Goal: Find specific page/section: Find specific page/section

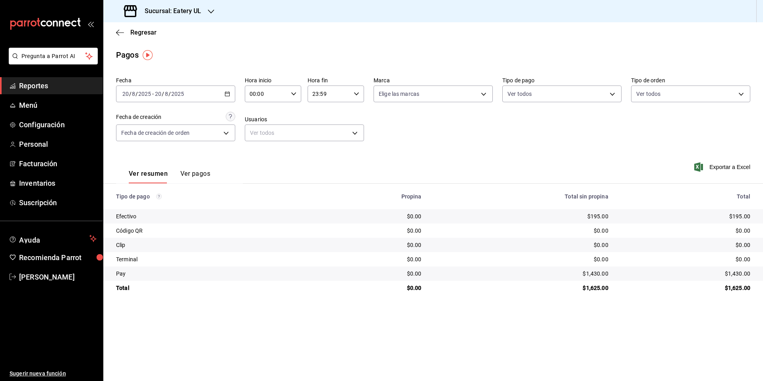
click at [186, 9] on h3 "Sucursal: Eatery UL" at bounding box center [169, 11] width 63 height 10
click at [159, 36] on div "Epic Café UL" at bounding box center [163, 34] width 106 height 8
click at [203, 14] on h3 "Sucursal: Epic Café UL" at bounding box center [174, 11] width 72 height 10
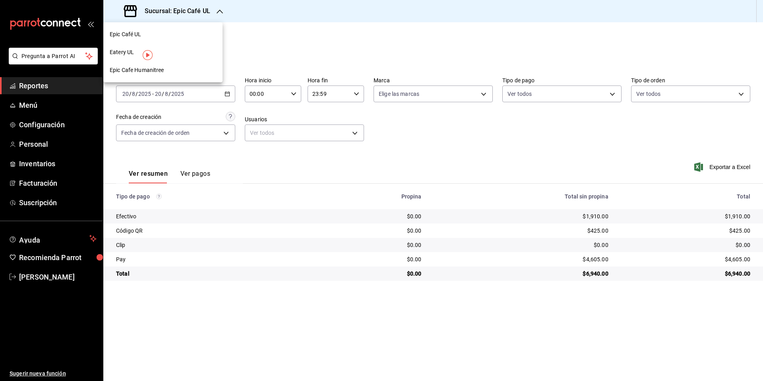
click at [182, 52] on div "Eatery UL" at bounding box center [163, 52] width 106 height 8
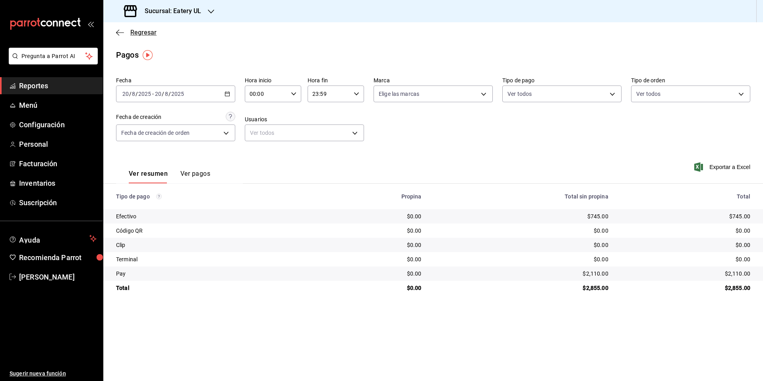
click at [142, 36] on span "Regresar" at bounding box center [143, 33] width 26 height 8
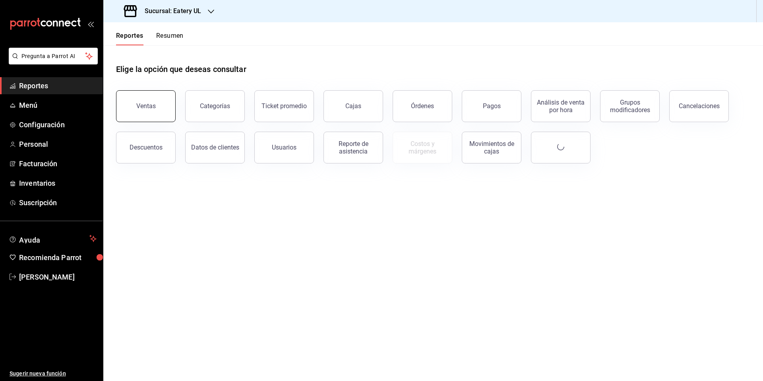
click at [155, 98] on button "Ventas" at bounding box center [146, 106] width 60 height 32
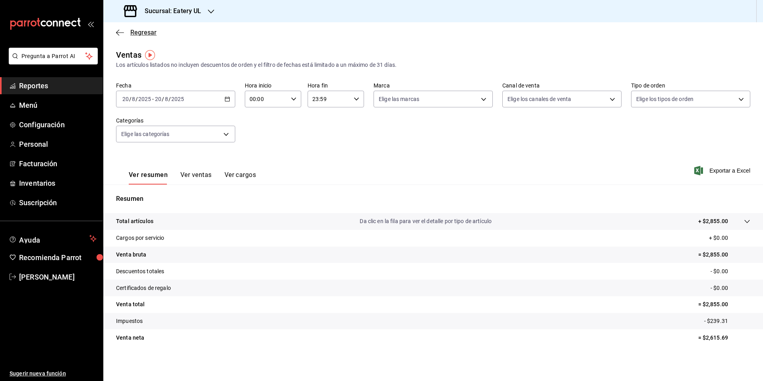
click at [141, 36] on span "Regresar" at bounding box center [143, 33] width 26 height 8
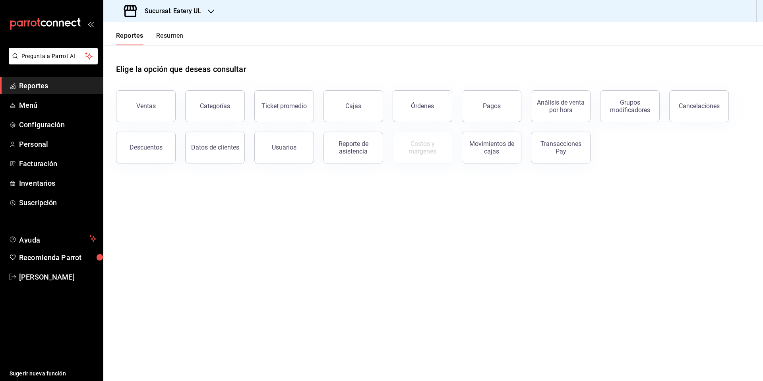
click at [201, 13] on h3 "Sucursal: Eatery UL" at bounding box center [169, 11] width 63 height 10
click at [170, 36] on div "Epic Café UL" at bounding box center [163, 34] width 106 height 8
click at [153, 112] on button "Ventas" at bounding box center [146, 106] width 60 height 32
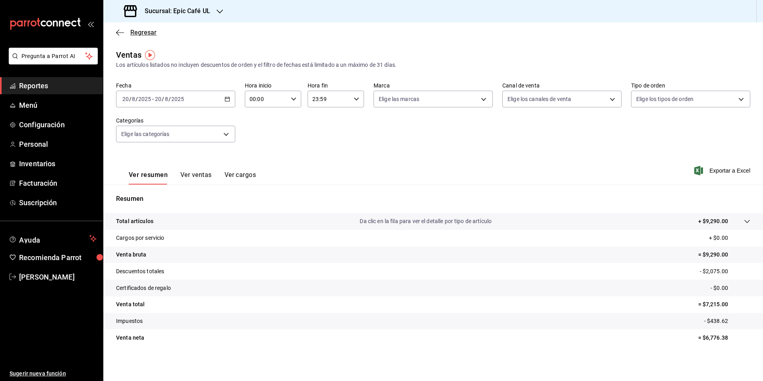
click at [146, 33] on span "Regresar" at bounding box center [143, 33] width 26 height 8
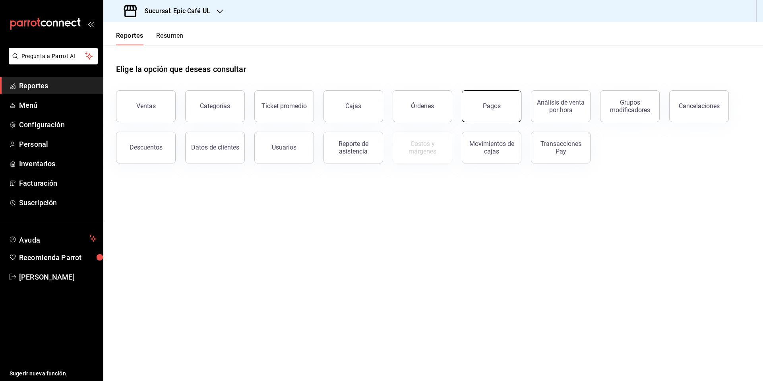
click at [495, 103] on div "Pagos" at bounding box center [492, 106] width 18 height 8
